Goal: Browse casually

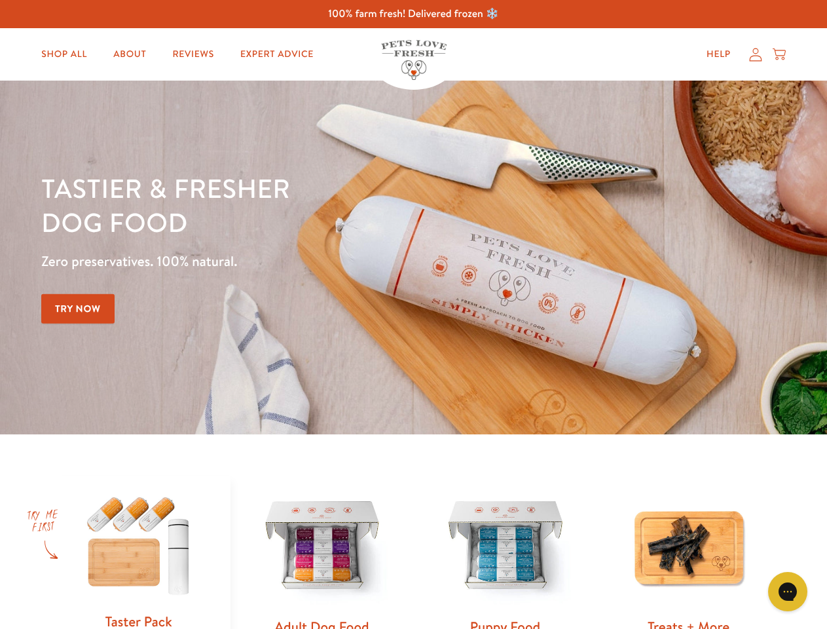
click at [413, 314] on div "Tastier & fresher dog food Zero preservatives. 100% natural. Try Now" at bounding box center [289, 257] width 497 height 173
click at [788, 592] on icon "Gorgias live chat" at bounding box center [788, 591] width 12 height 12
